Goal: Obtain resource: Obtain resource

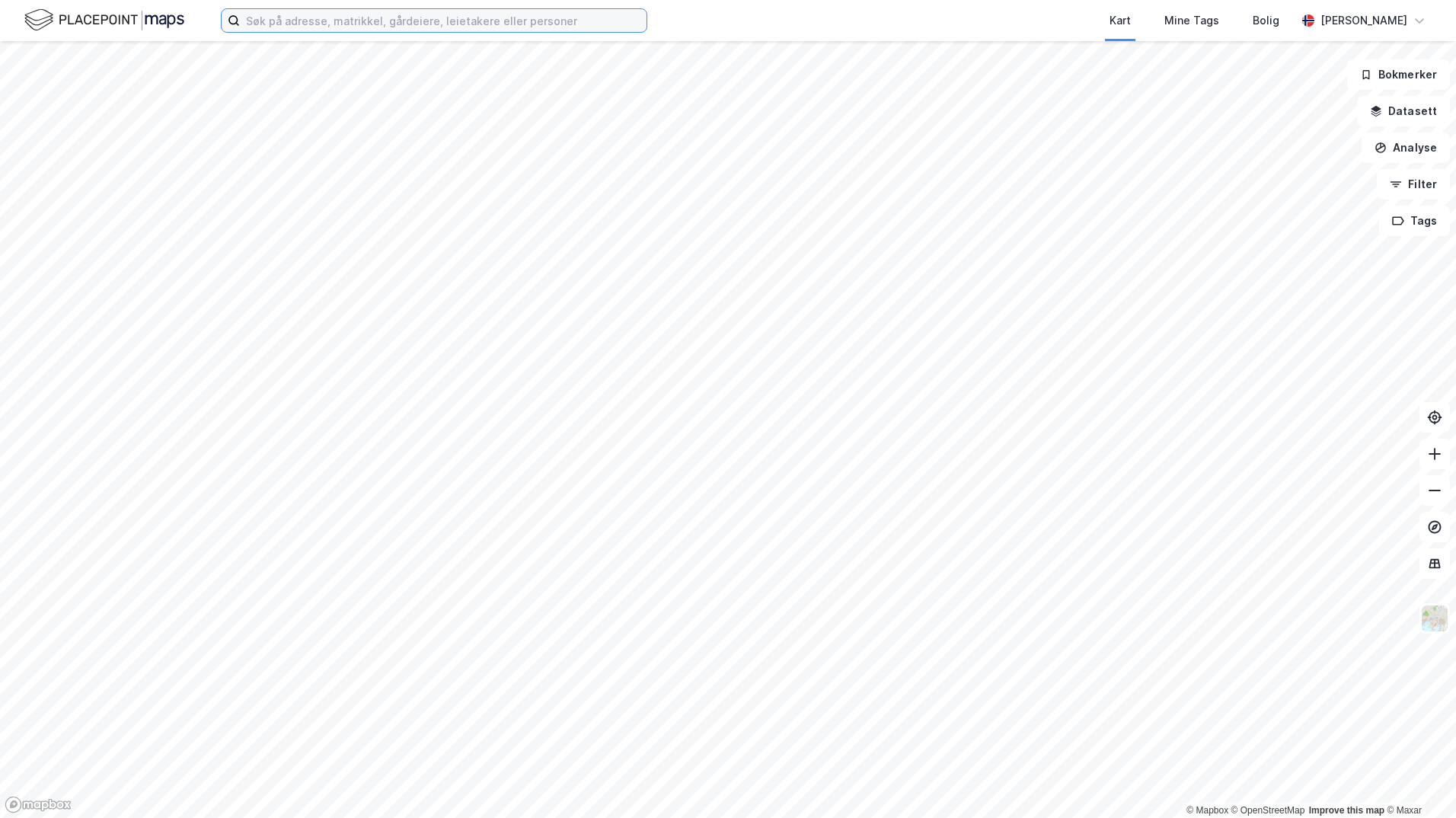
click at [344, 20] on input at bounding box center [443, 20] width 406 height 23
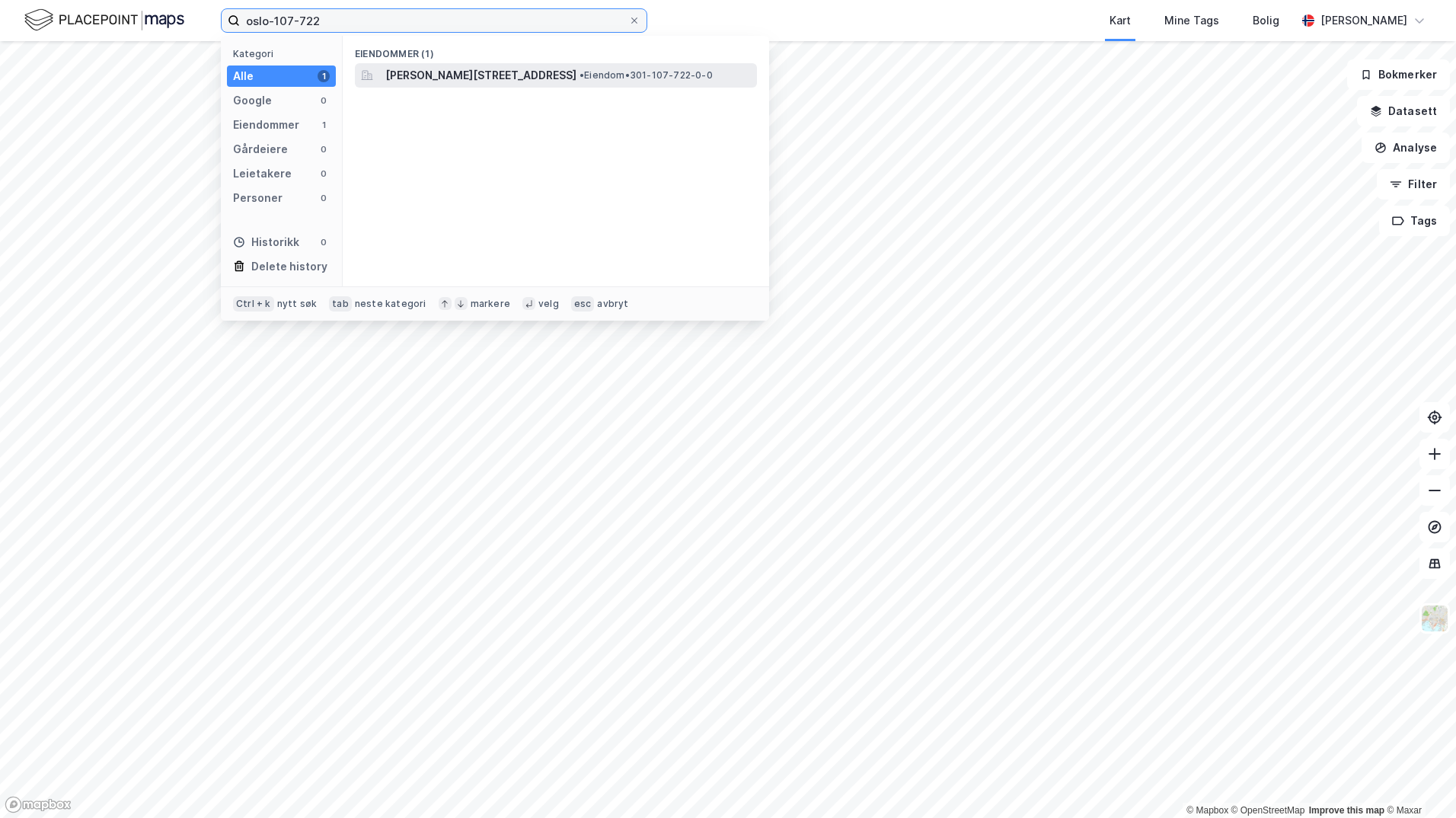
type input "oslo-107-722"
click at [548, 74] on span "[PERSON_NAME][STREET_ADDRESS]" at bounding box center [481, 75] width 191 height 18
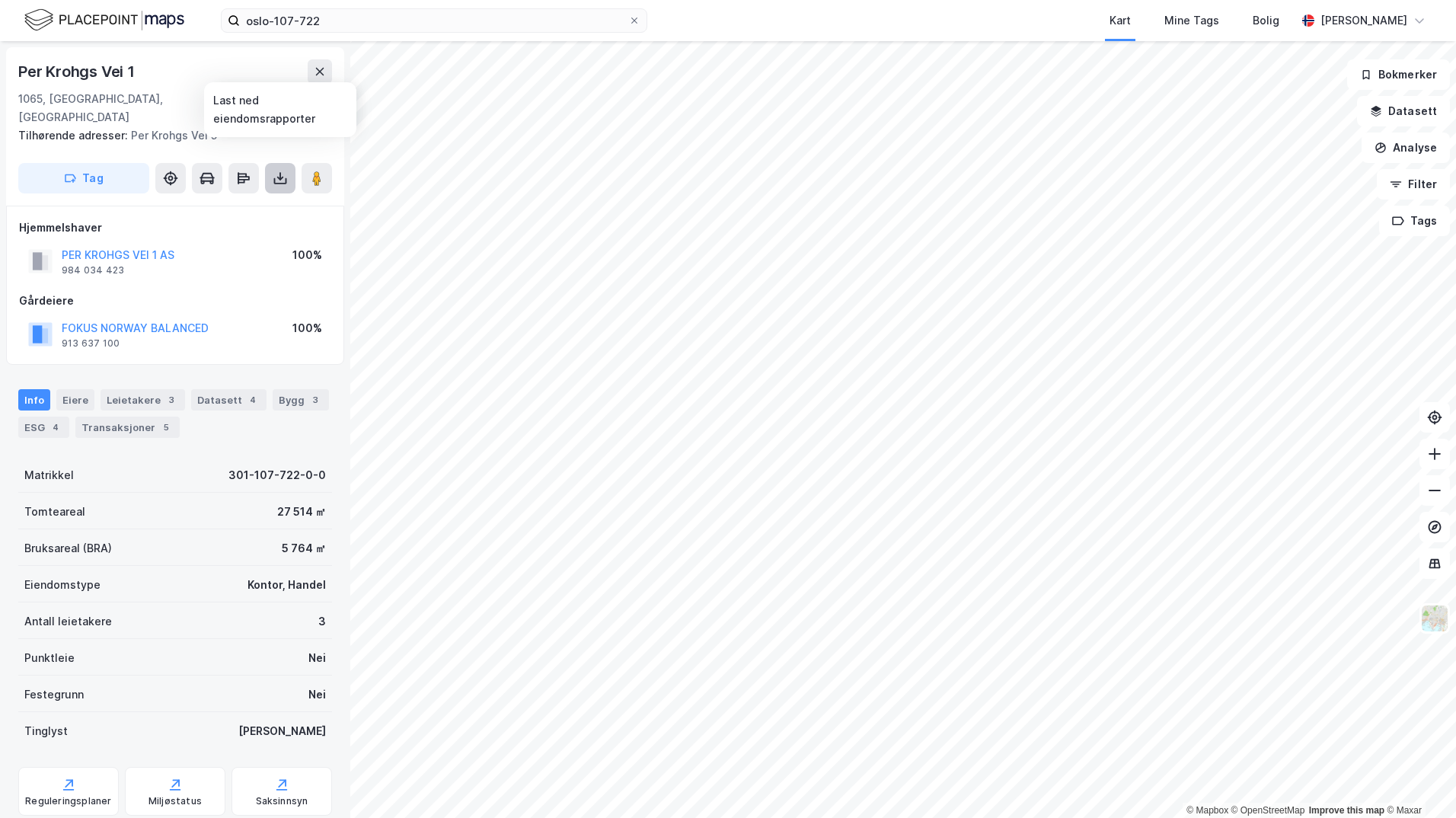
click at [272, 171] on icon at bounding box center [280, 178] width 15 height 15
click at [236, 202] on div "Last ned grunnbok" at bounding box center [204, 208] width 88 height 12
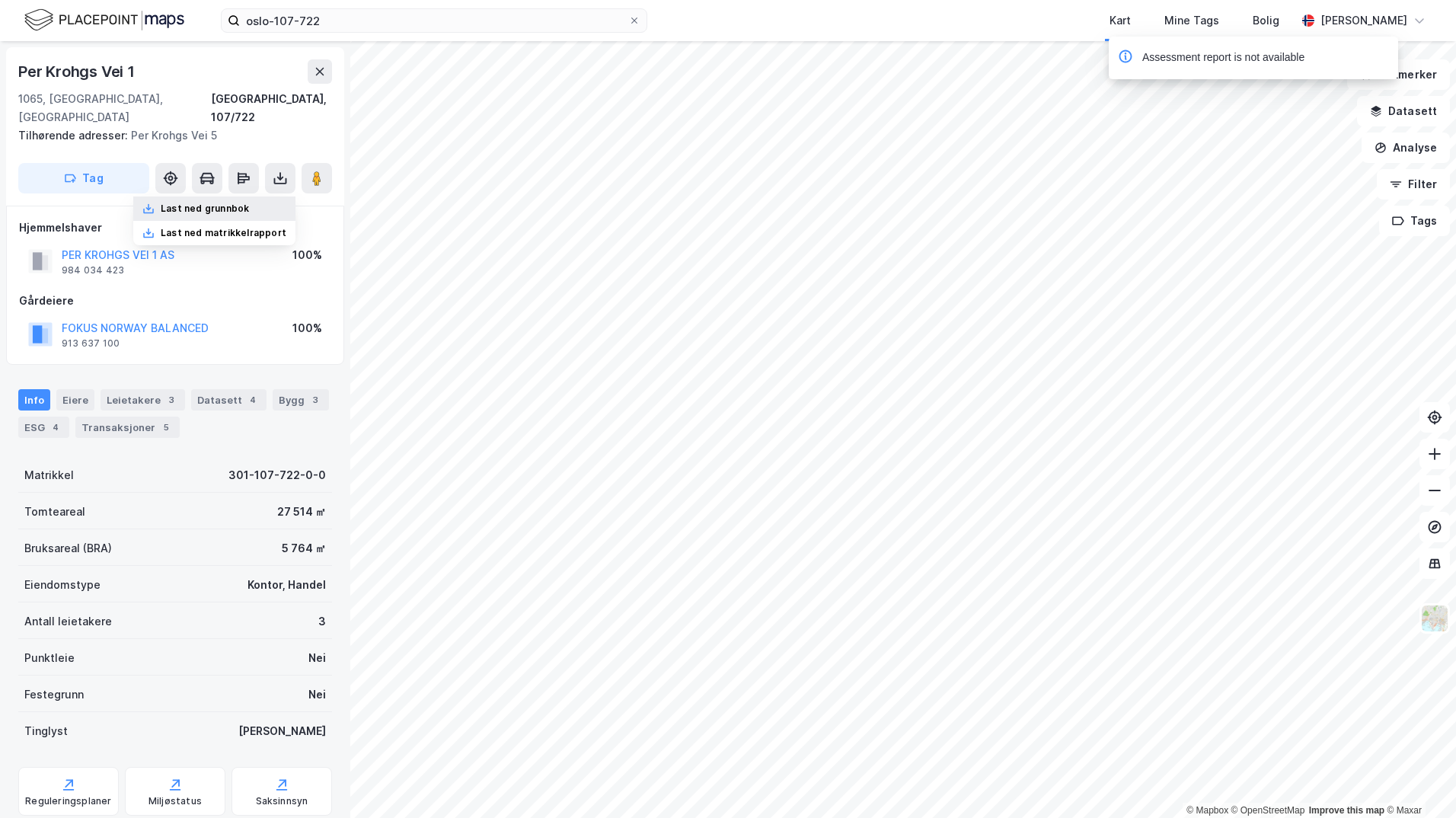
click at [219, 202] on div "Last ned grunnbok" at bounding box center [204, 208] width 88 height 12
